Goal: Task Accomplishment & Management: Complete application form

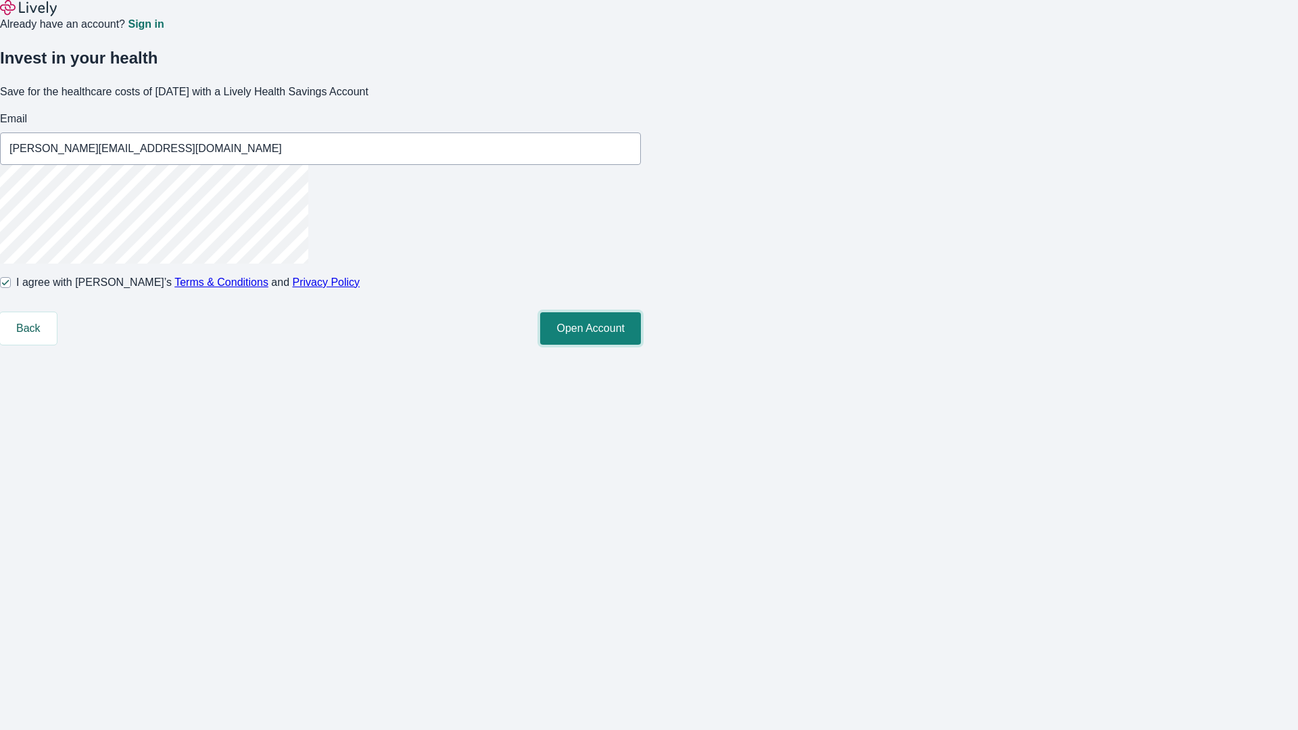
click at [641, 345] on button "Open Account" at bounding box center [590, 328] width 101 height 32
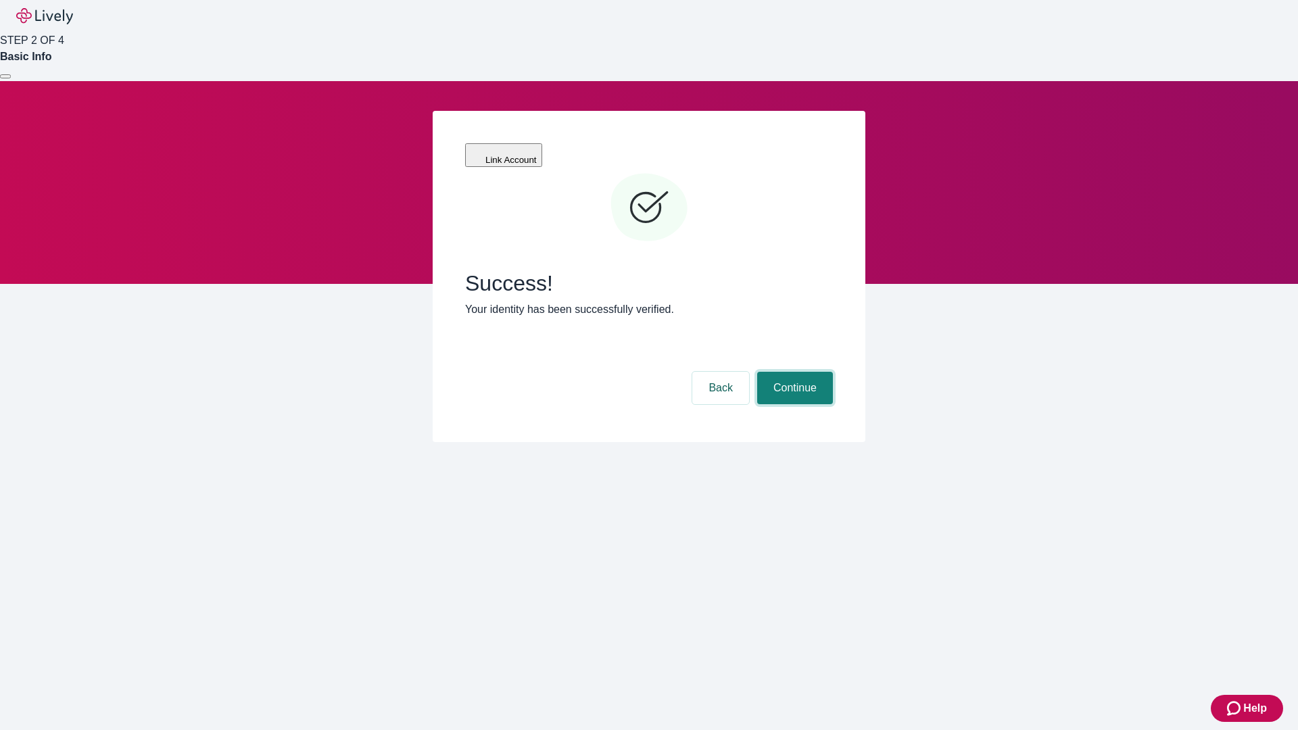
click at [793, 372] on button "Continue" at bounding box center [795, 388] width 76 height 32
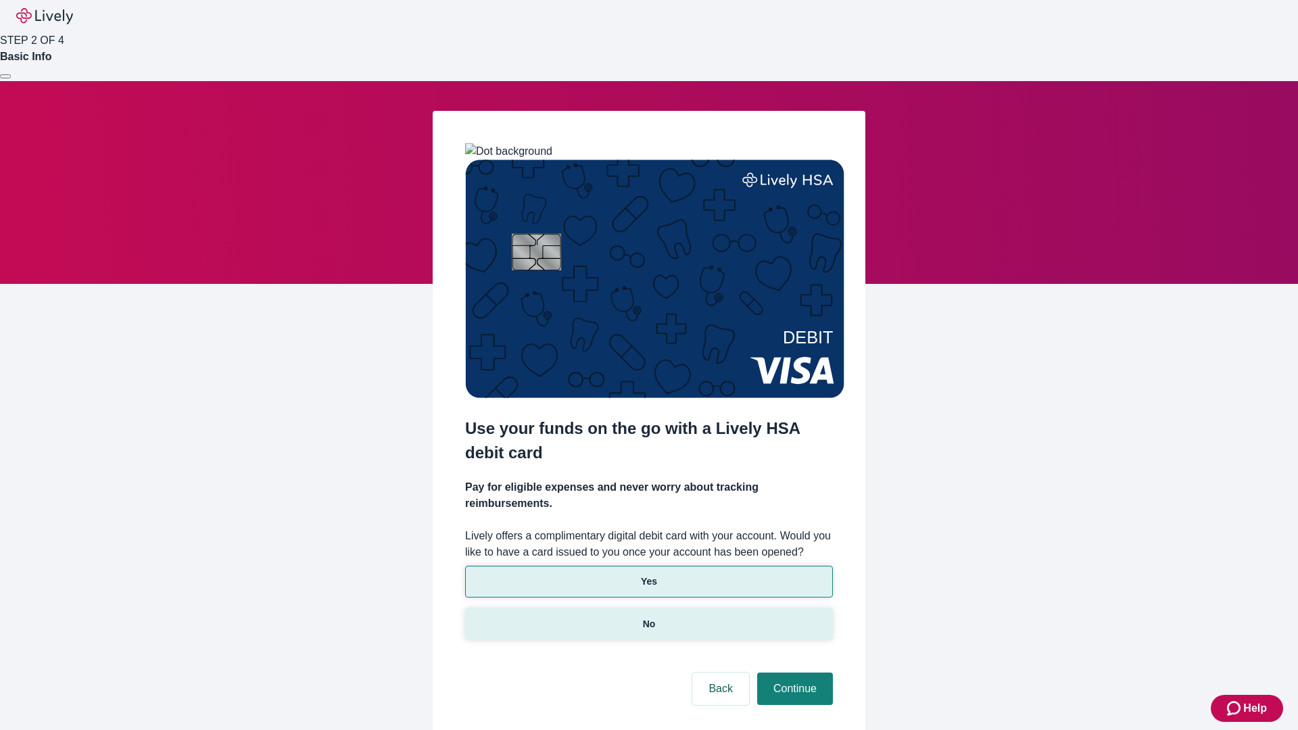
click at [648, 617] on p "No" at bounding box center [649, 624] width 13 height 14
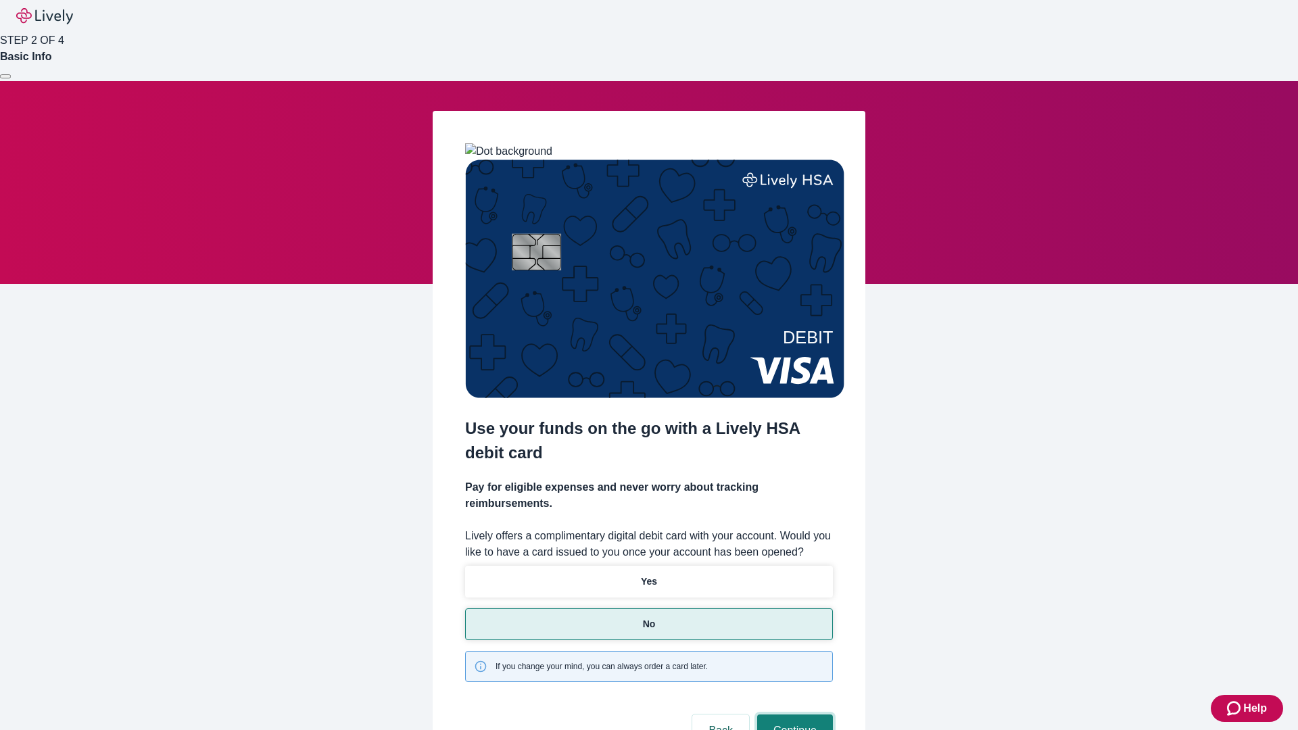
click at [793, 715] on button "Continue" at bounding box center [795, 731] width 76 height 32
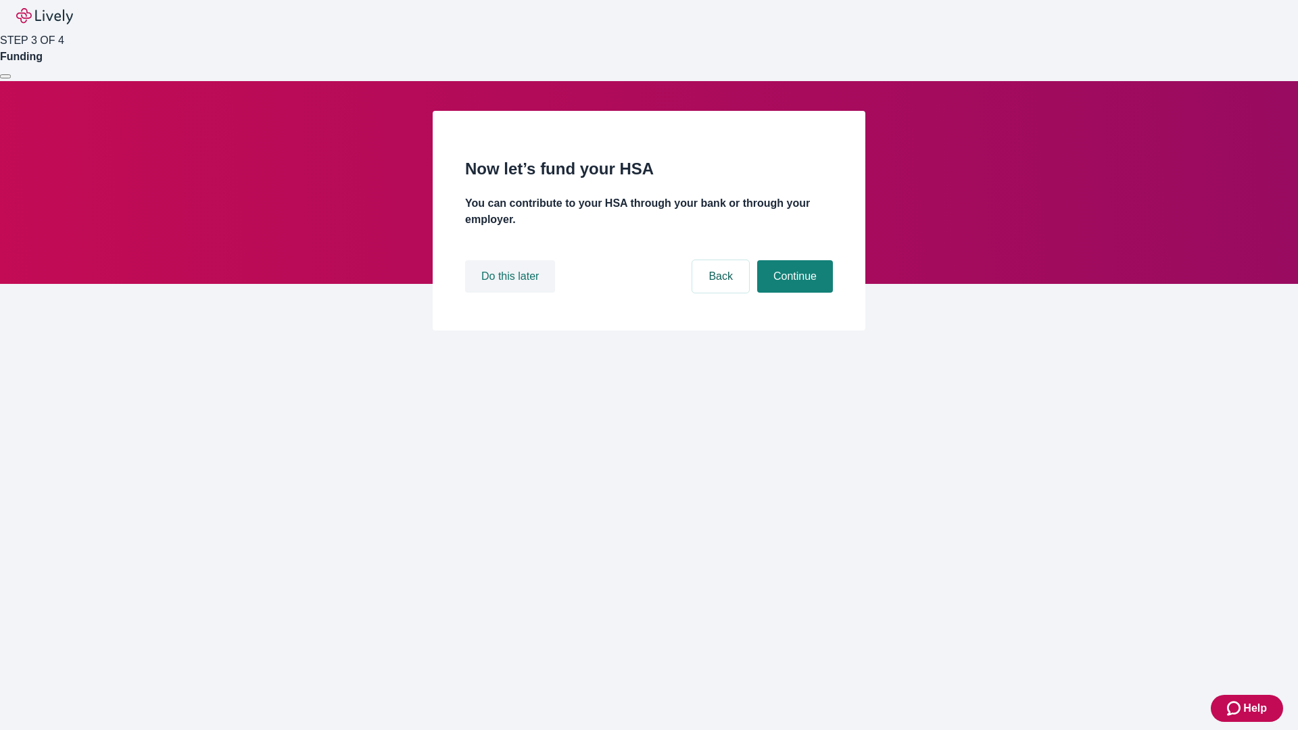
click at [512, 293] on button "Do this later" at bounding box center [510, 276] width 90 height 32
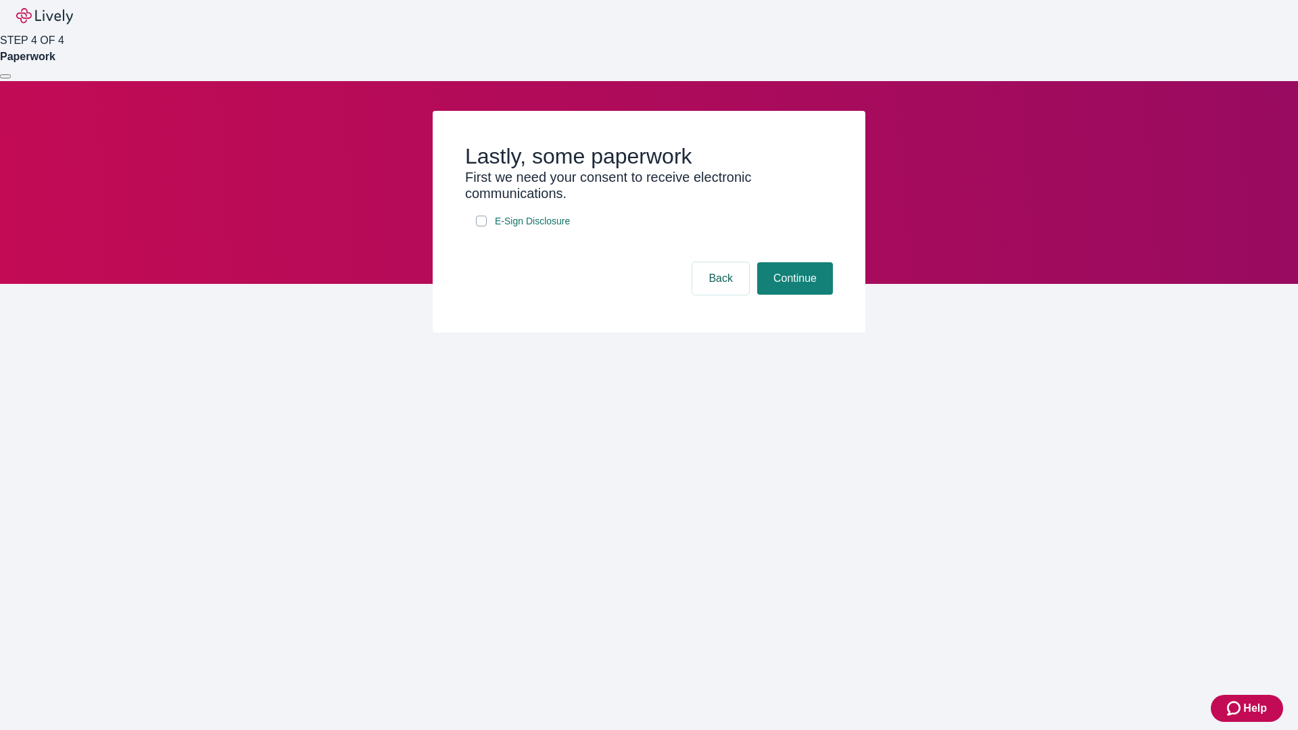
click at [481, 227] on input "E-Sign Disclosure" at bounding box center [481, 221] width 11 height 11
checkbox input "true"
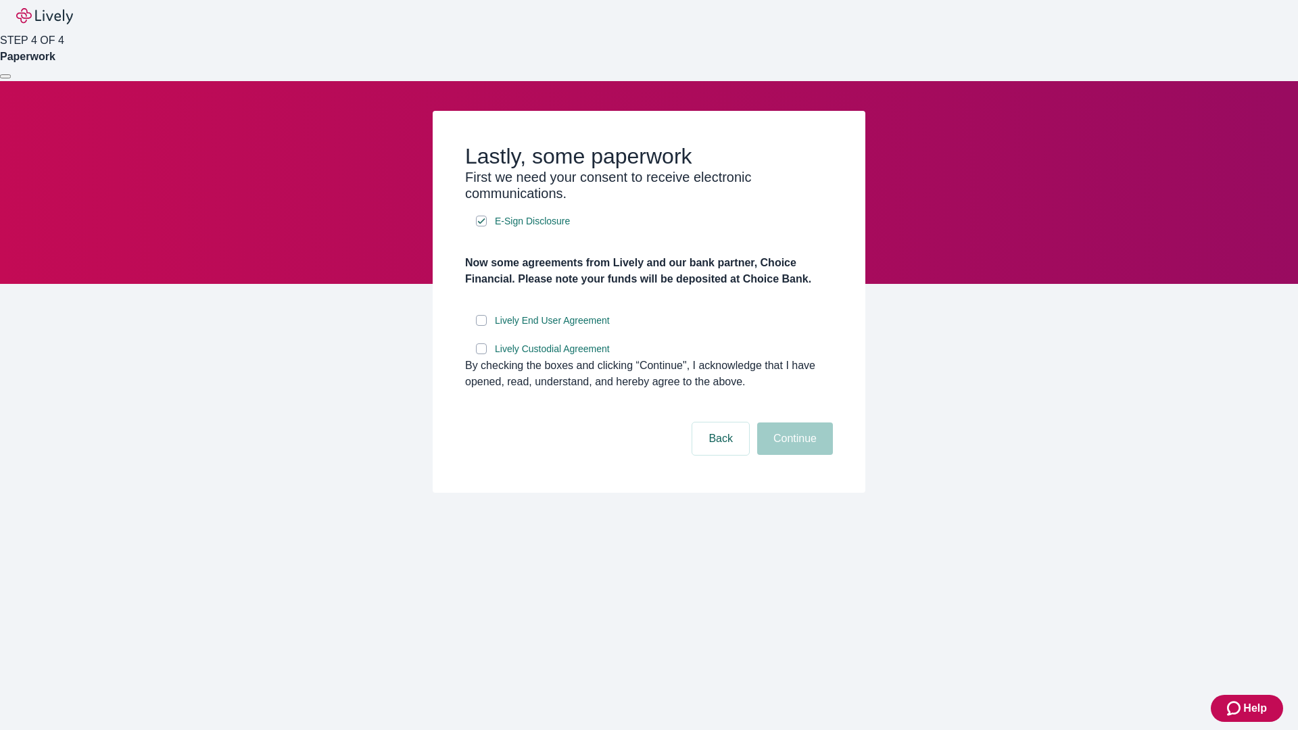
click at [481, 326] on input "Lively End User Agreement" at bounding box center [481, 320] width 11 height 11
checkbox input "true"
click at [481, 354] on input "Lively Custodial Agreement" at bounding box center [481, 348] width 11 height 11
checkbox input "true"
click at [793, 455] on button "Continue" at bounding box center [795, 439] width 76 height 32
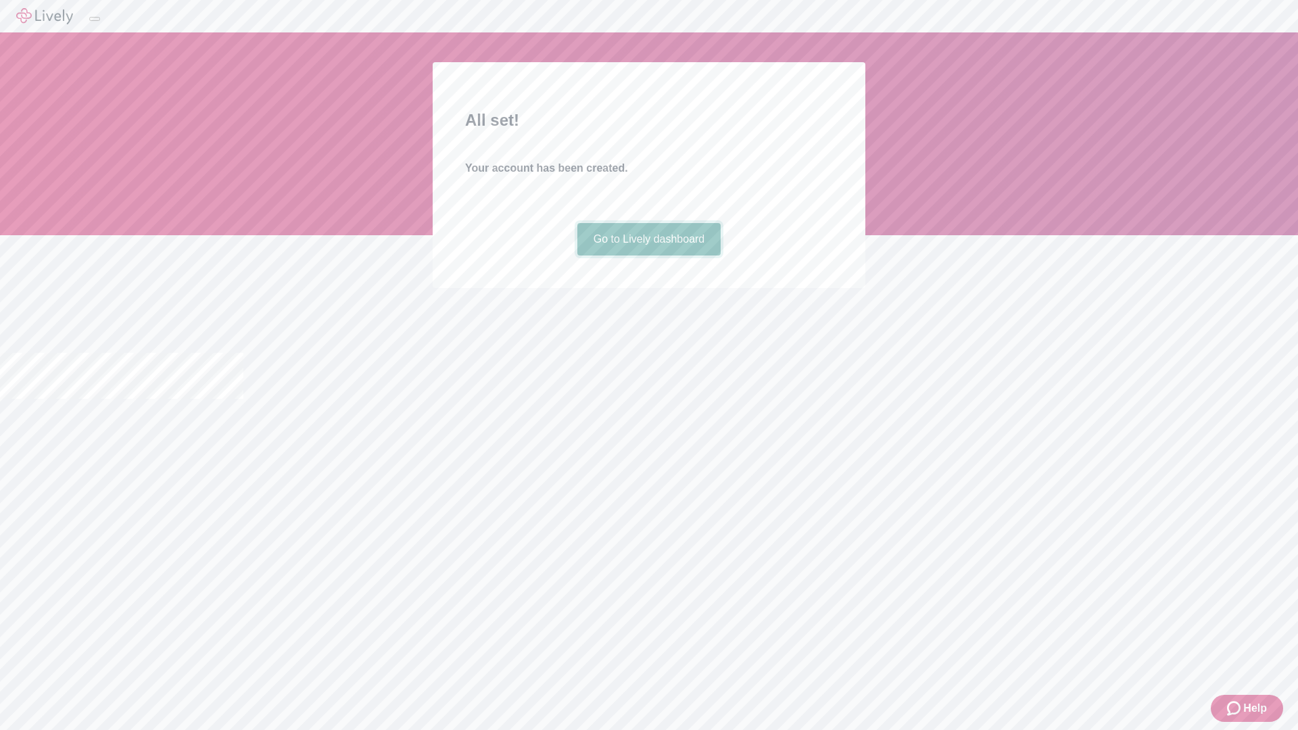
click at [648, 256] on link "Go to Lively dashboard" at bounding box center [649, 239] width 144 height 32
